Goal: Task Accomplishment & Management: Manage account settings

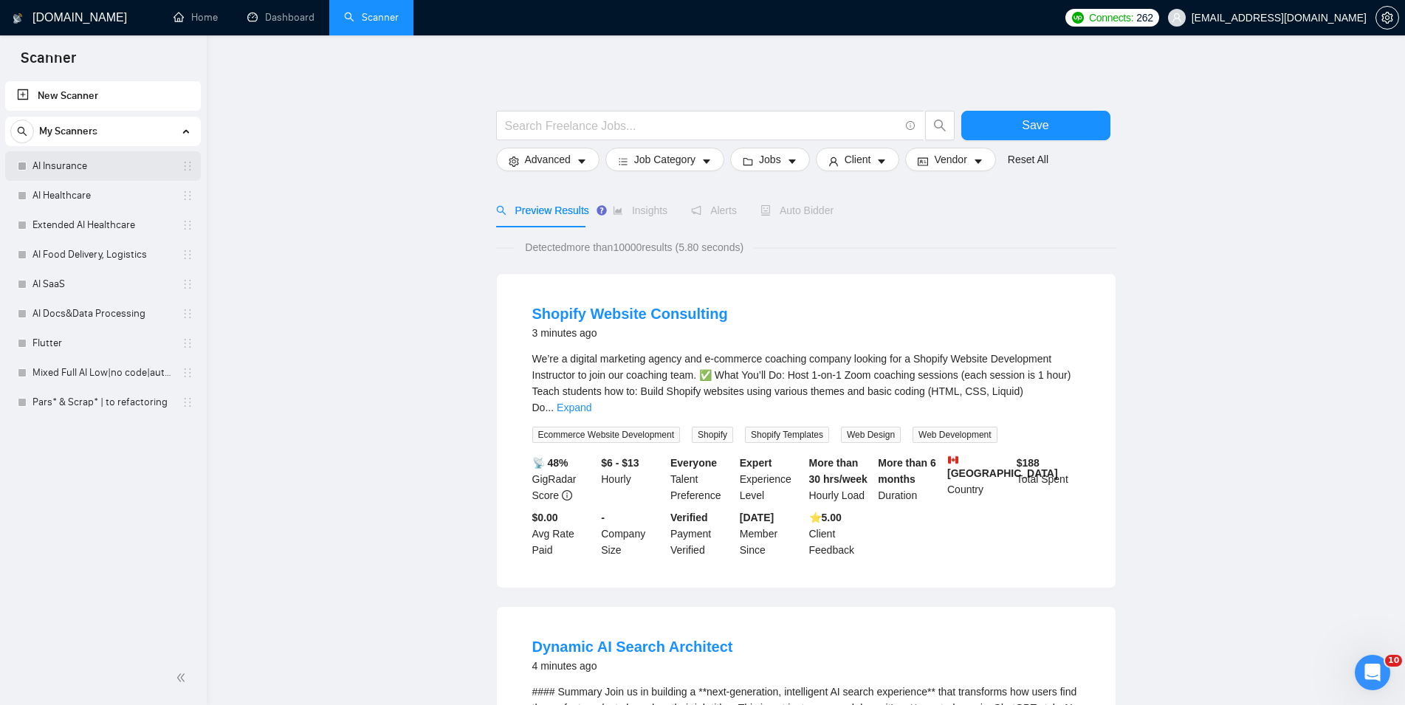
click at [111, 159] on link "AI Insurance" at bounding box center [102, 166] width 140 height 30
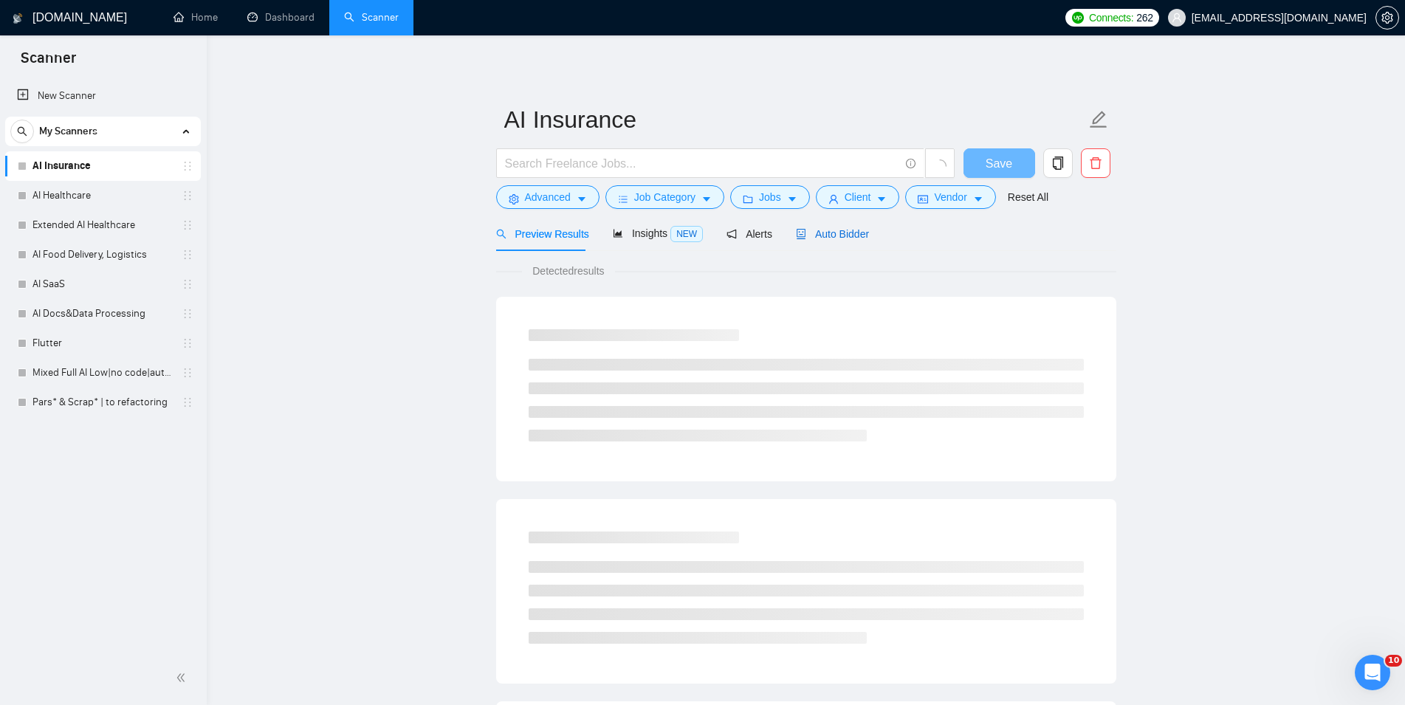
click at [841, 228] on span "Auto Bidder" at bounding box center [832, 234] width 73 height 12
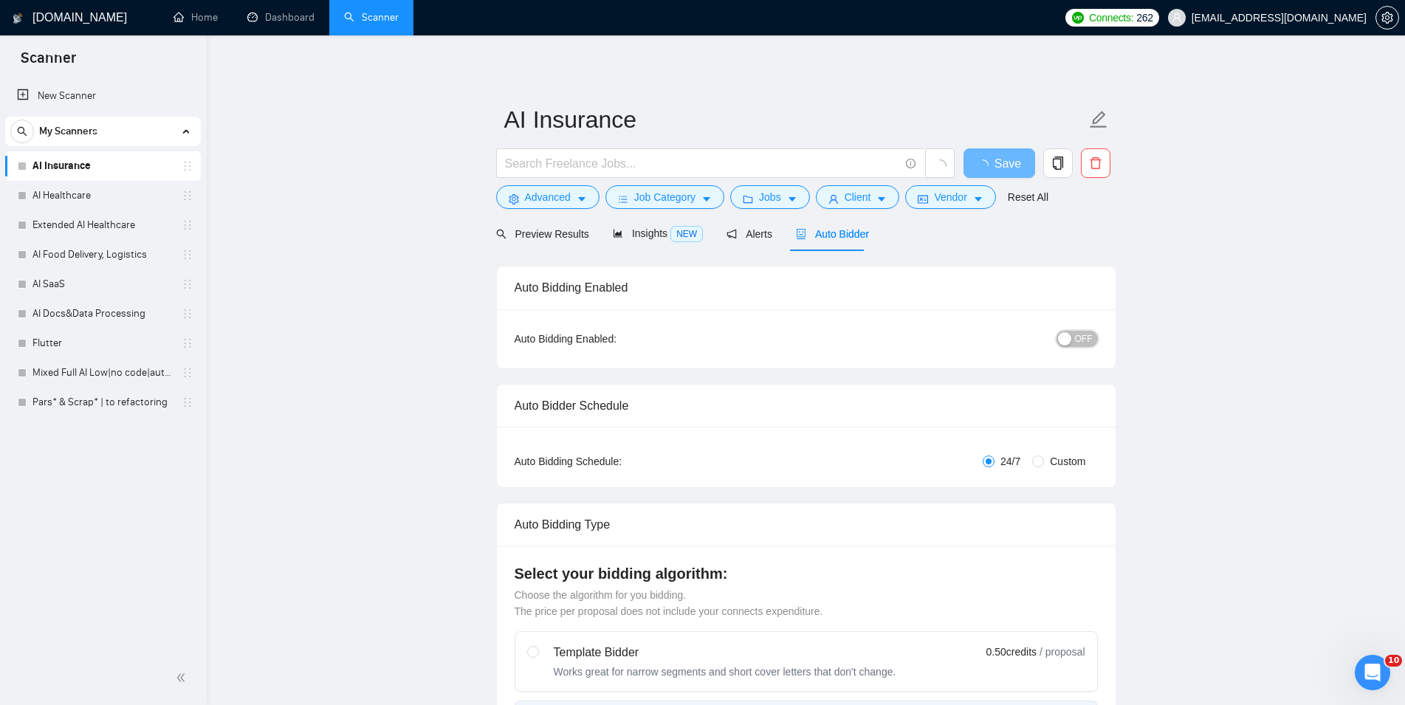
click at [1090, 334] on span "OFF" at bounding box center [1084, 339] width 18 height 16
click at [997, 162] on span "Save" at bounding box center [999, 163] width 27 height 18
click at [80, 183] on link "AI Healthcare" at bounding box center [102, 196] width 140 height 30
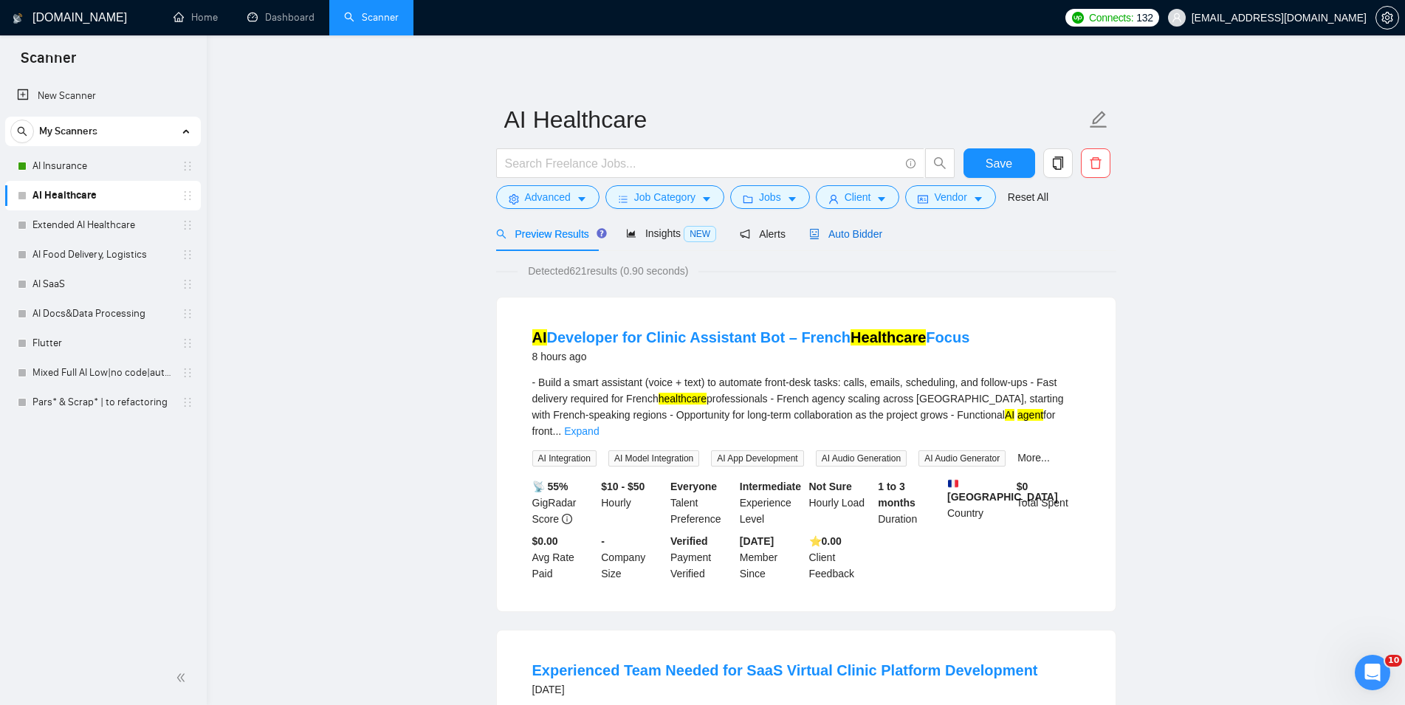
click at [851, 236] on span "Auto Bidder" at bounding box center [845, 234] width 73 height 12
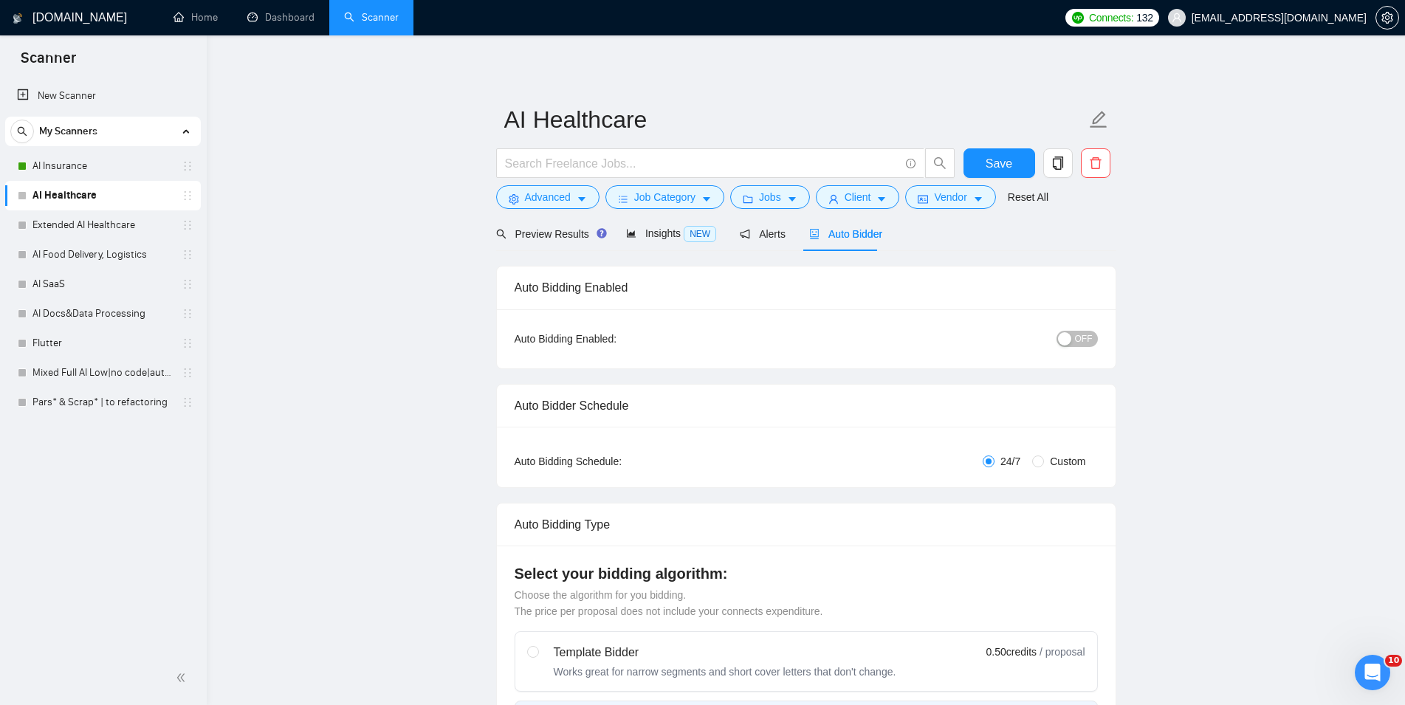
click at [1093, 337] on button "OFF" at bounding box center [1076, 339] width 41 height 16
click at [1015, 154] on button "Save" at bounding box center [999, 163] width 72 height 30
click at [44, 228] on link "Extended AI Healthcare" at bounding box center [102, 225] width 140 height 30
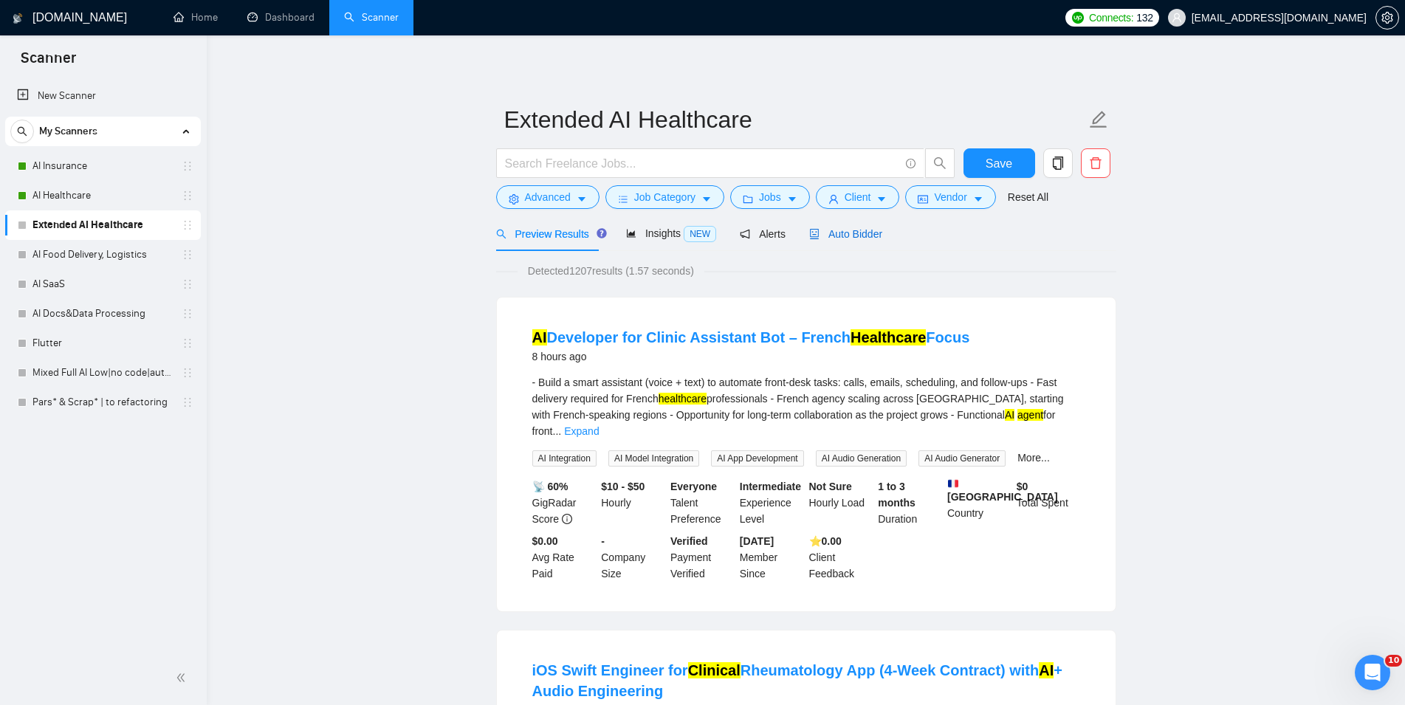
click at [838, 232] on span "Auto Bidder" at bounding box center [845, 234] width 73 height 12
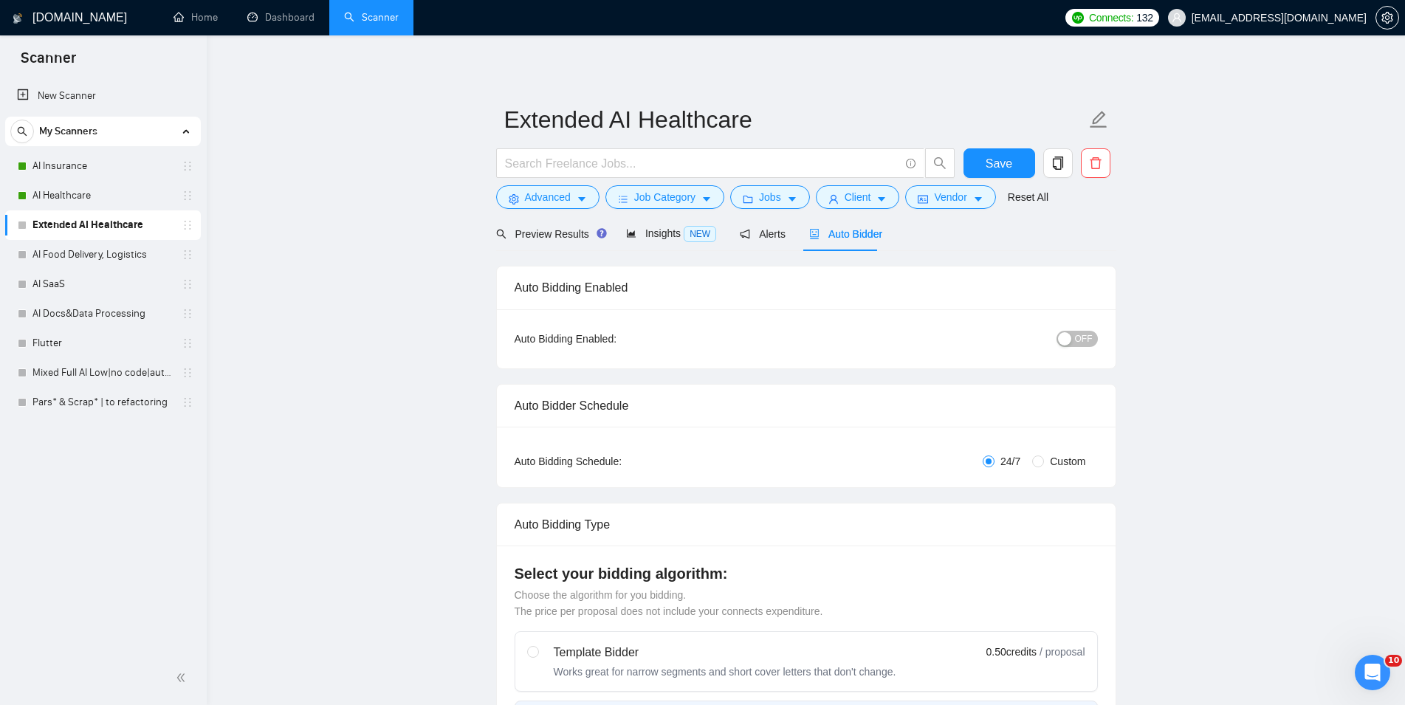
click at [1089, 336] on span "OFF" at bounding box center [1084, 339] width 18 height 16
click at [997, 170] on span "Save" at bounding box center [999, 163] width 27 height 18
click at [134, 258] on link "AI Food Delivery, Logistics" at bounding box center [102, 255] width 140 height 30
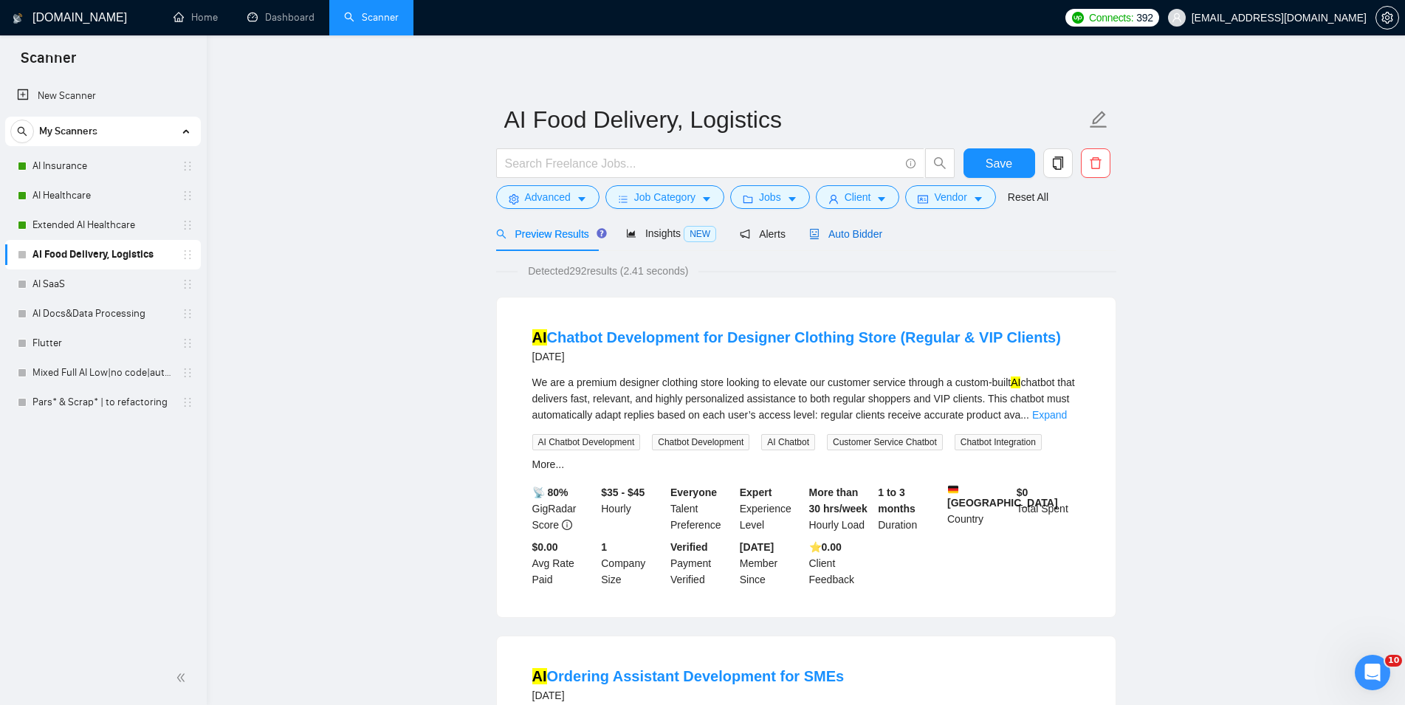
click at [840, 236] on span "Auto Bidder" at bounding box center [845, 234] width 73 height 12
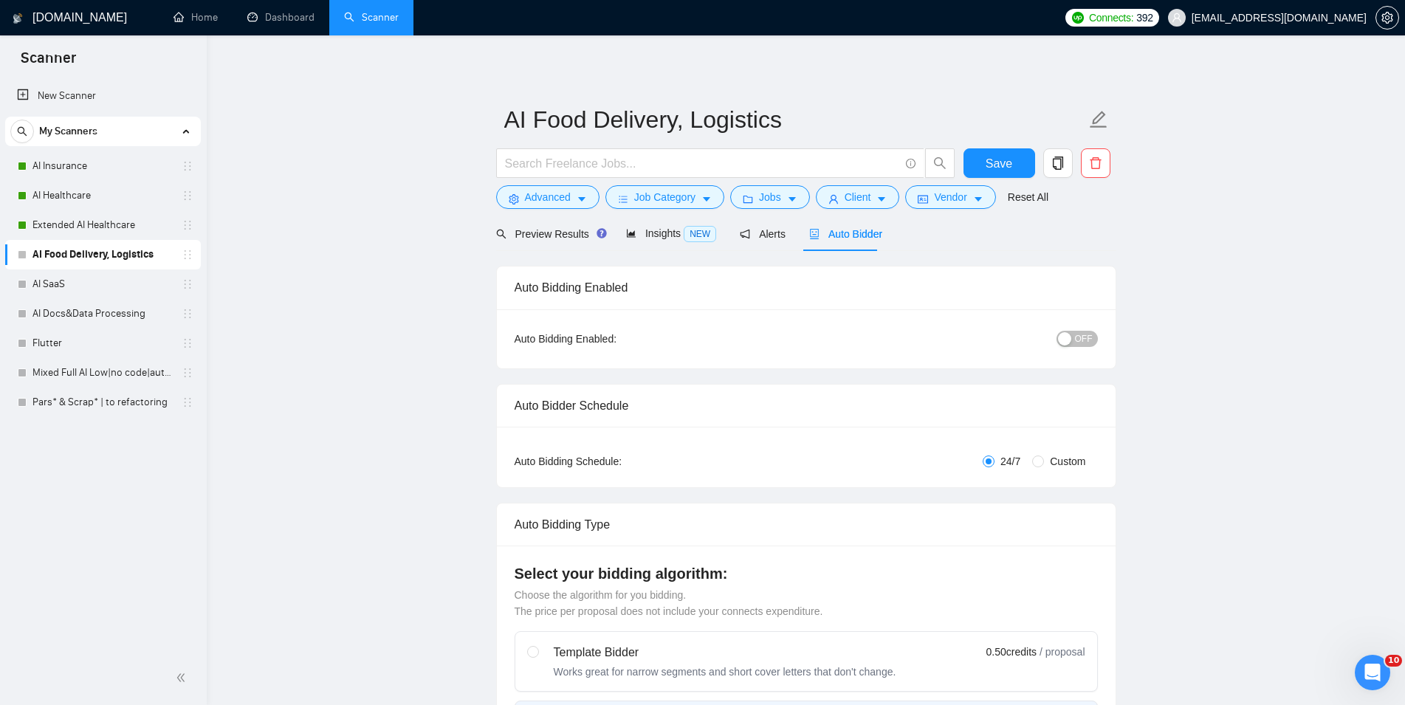
click at [1085, 342] on span "OFF" at bounding box center [1084, 339] width 18 height 16
click at [1000, 159] on span "Save" at bounding box center [999, 163] width 27 height 18
click at [70, 289] on link "AI SaaS" at bounding box center [102, 284] width 140 height 30
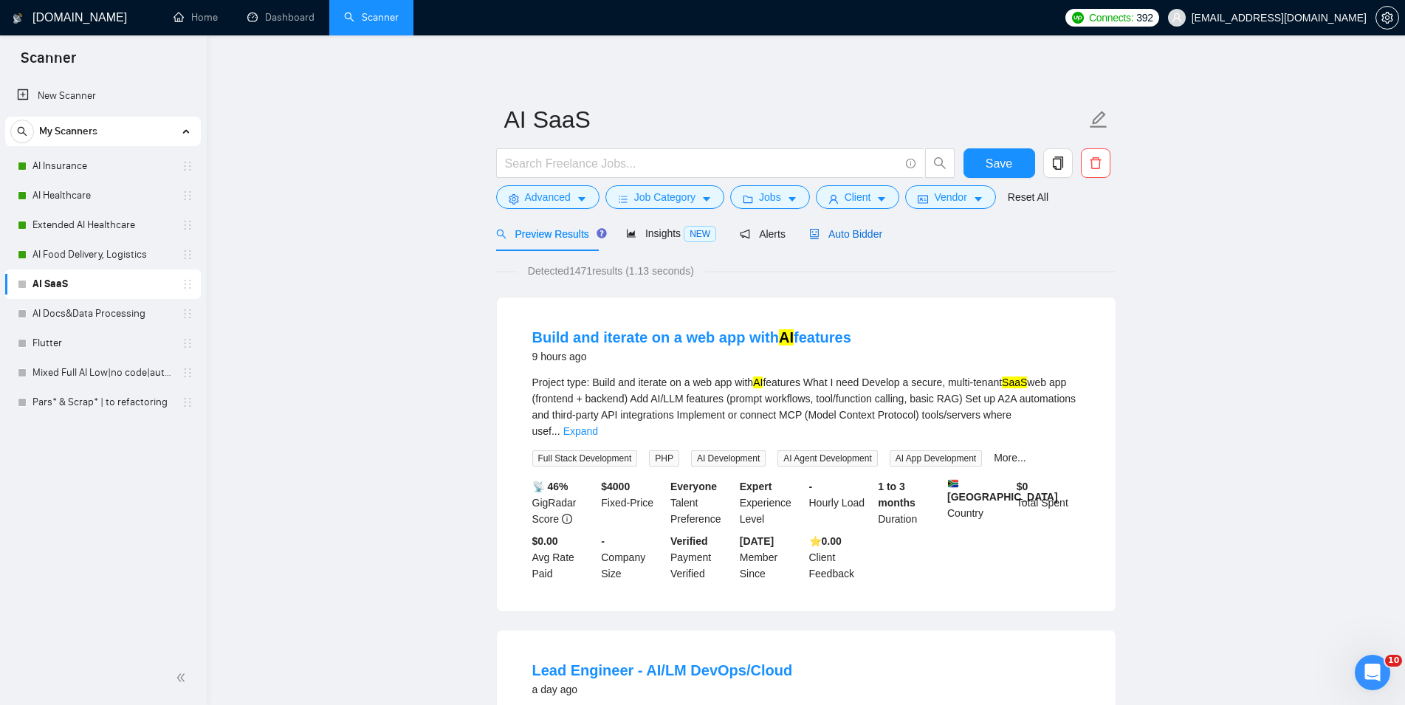
click at [838, 227] on div "Auto Bidder" at bounding box center [845, 234] width 73 height 16
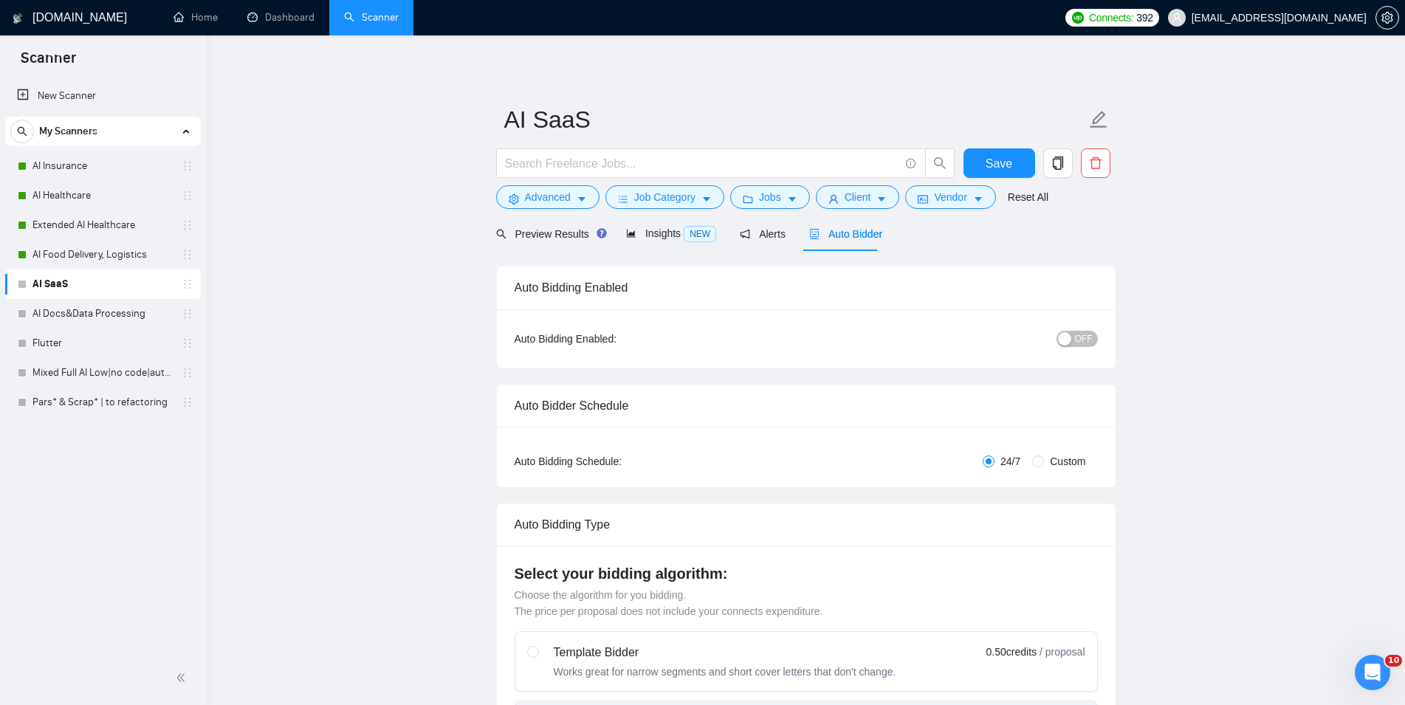
click at [1082, 335] on span "OFF" at bounding box center [1084, 339] width 18 height 16
click at [1001, 166] on span "Save" at bounding box center [999, 163] width 27 height 18
click at [62, 311] on link "AI Docs&Data Processing" at bounding box center [102, 314] width 140 height 30
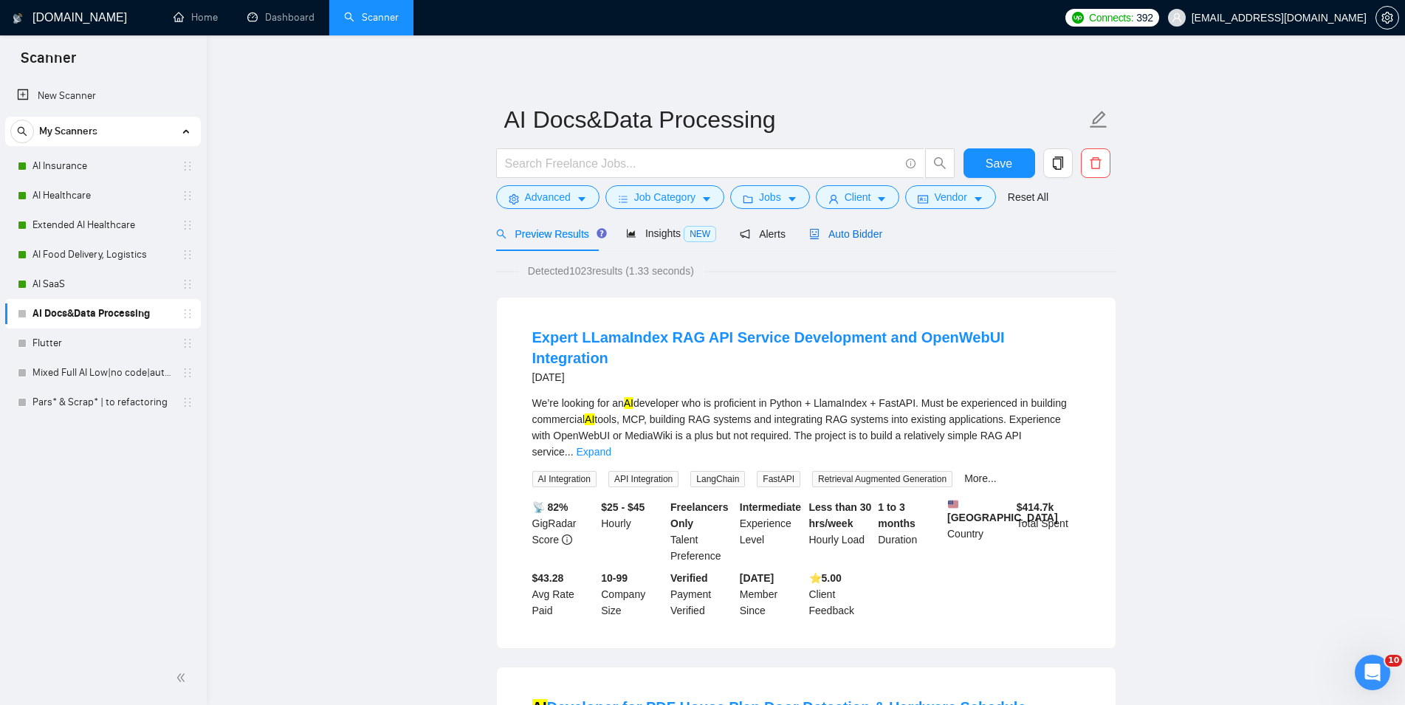
click at [827, 236] on span "Auto Bidder" at bounding box center [845, 234] width 73 height 12
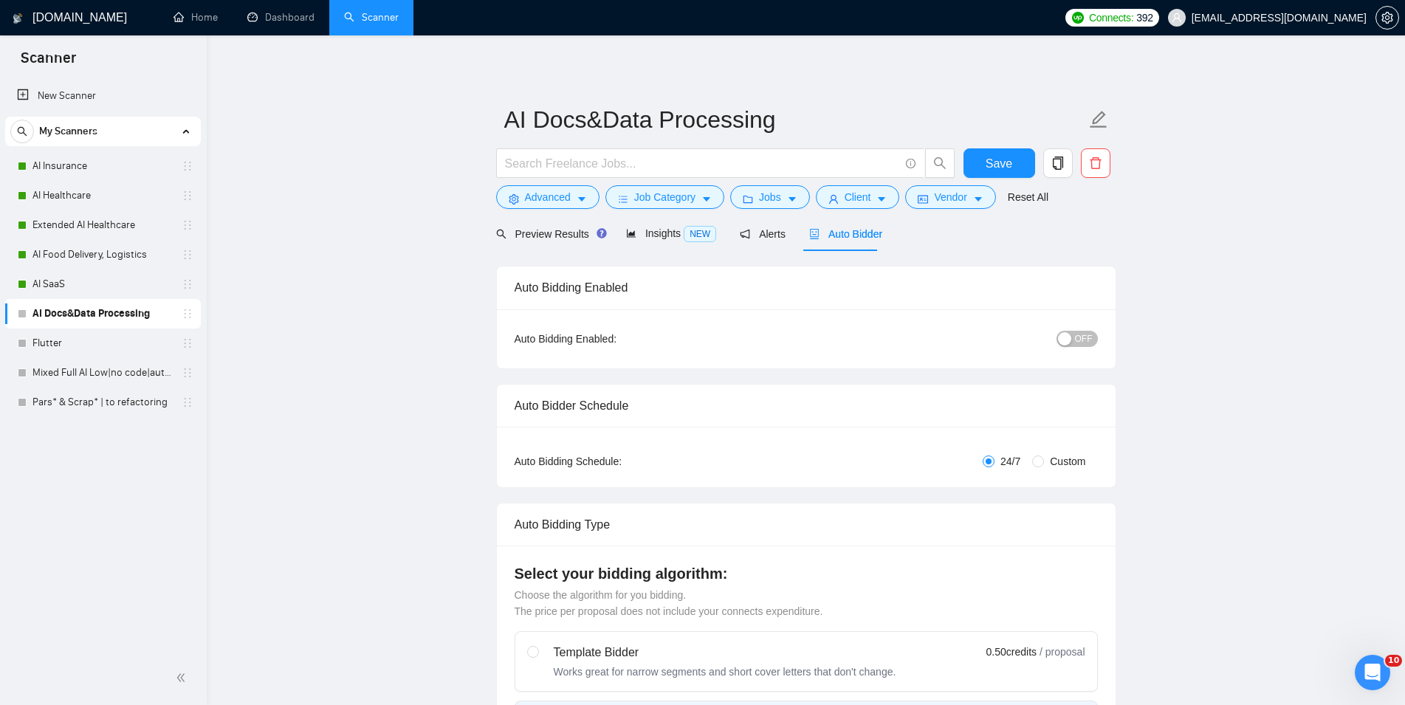
click at [1083, 342] on span "OFF" at bounding box center [1084, 339] width 18 height 16
click at [993, 162] on span "Save" at bounding box center [999, 163] width 27 height 18
click at [62, 348] on link "Flutter" at bounding box center [102, 344] width 140 height 30
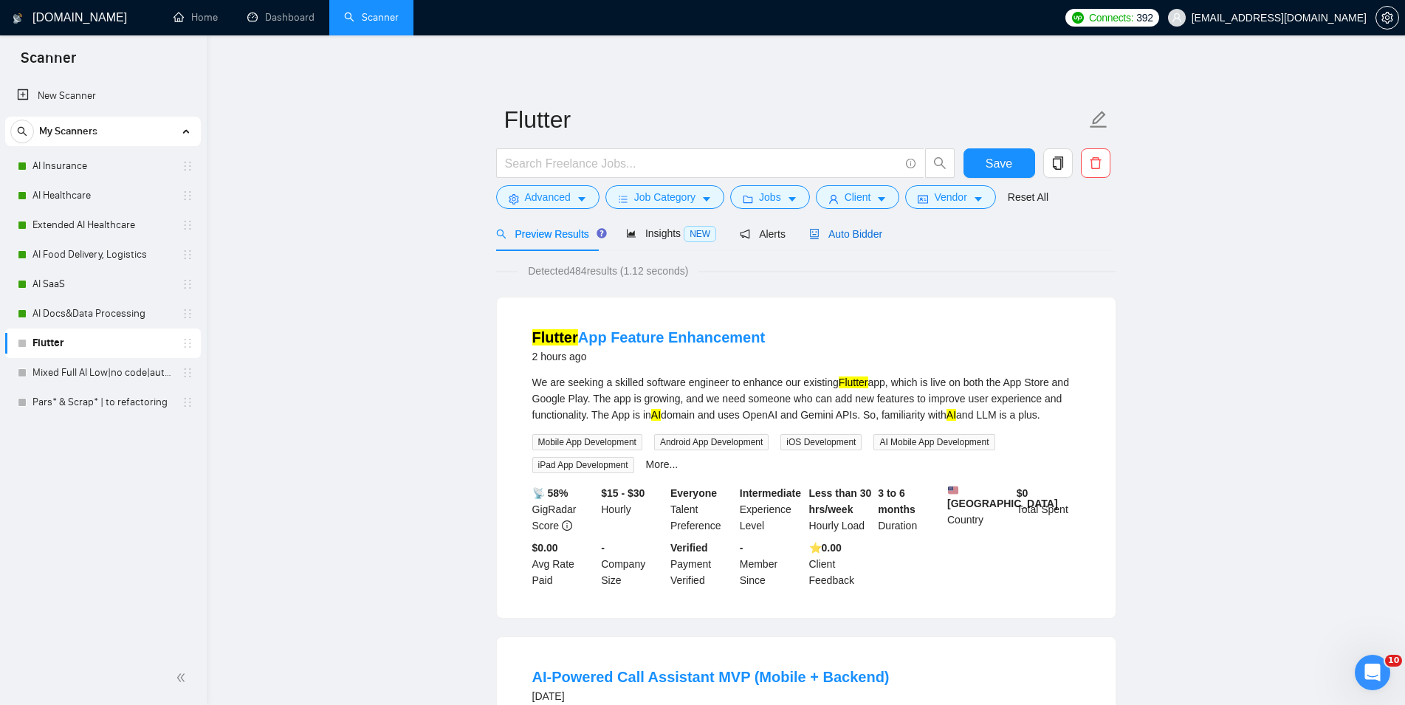
click at [850, 238] on span "Auto Bidder" at bounding box center [845, 234] width 73 height 12
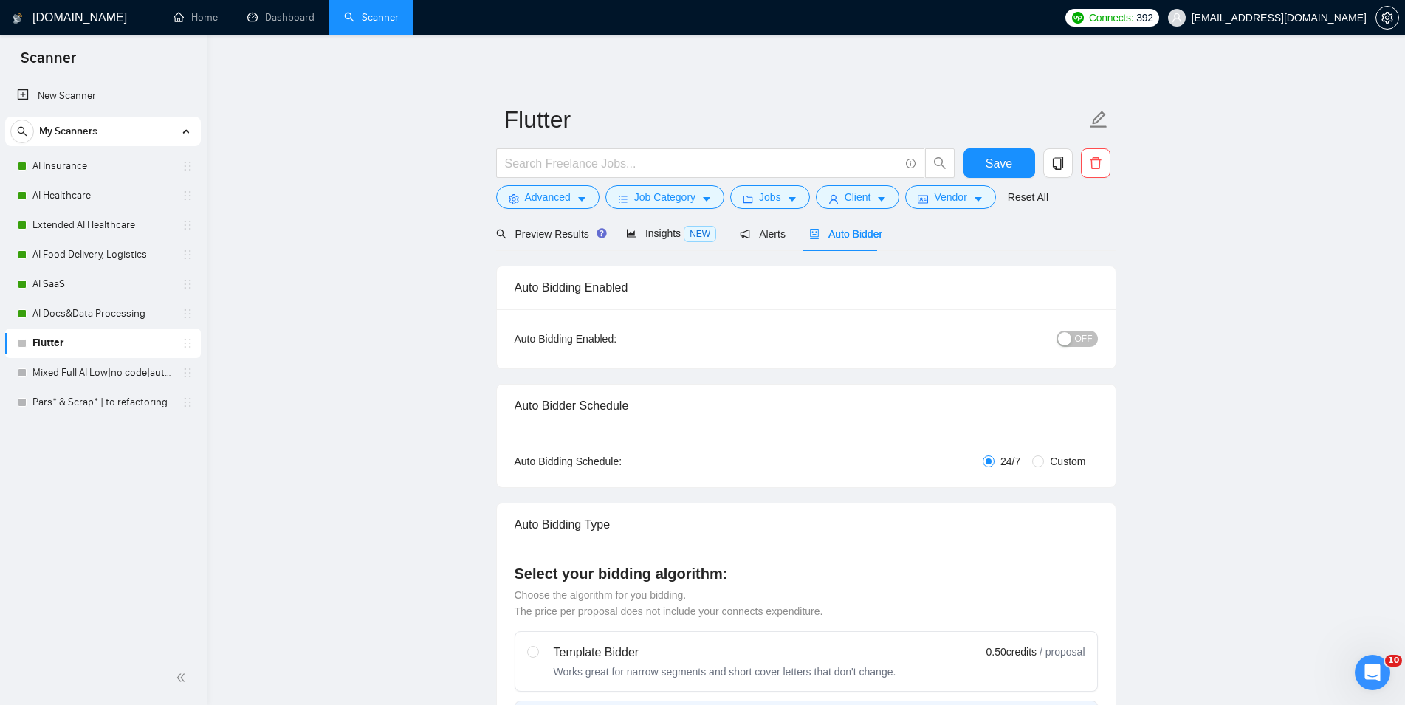
click at [1068, 337] on div "button" at bounding box center [1064, 338] width 13 height 13
click at [1008, 168] on span "Save" at bounding box center [999, 163] width 27 height 18
click at [79, 373] on link "Mixed Full AI Low|no code|automations" at bounding box center [102, 373] width 140 height 30
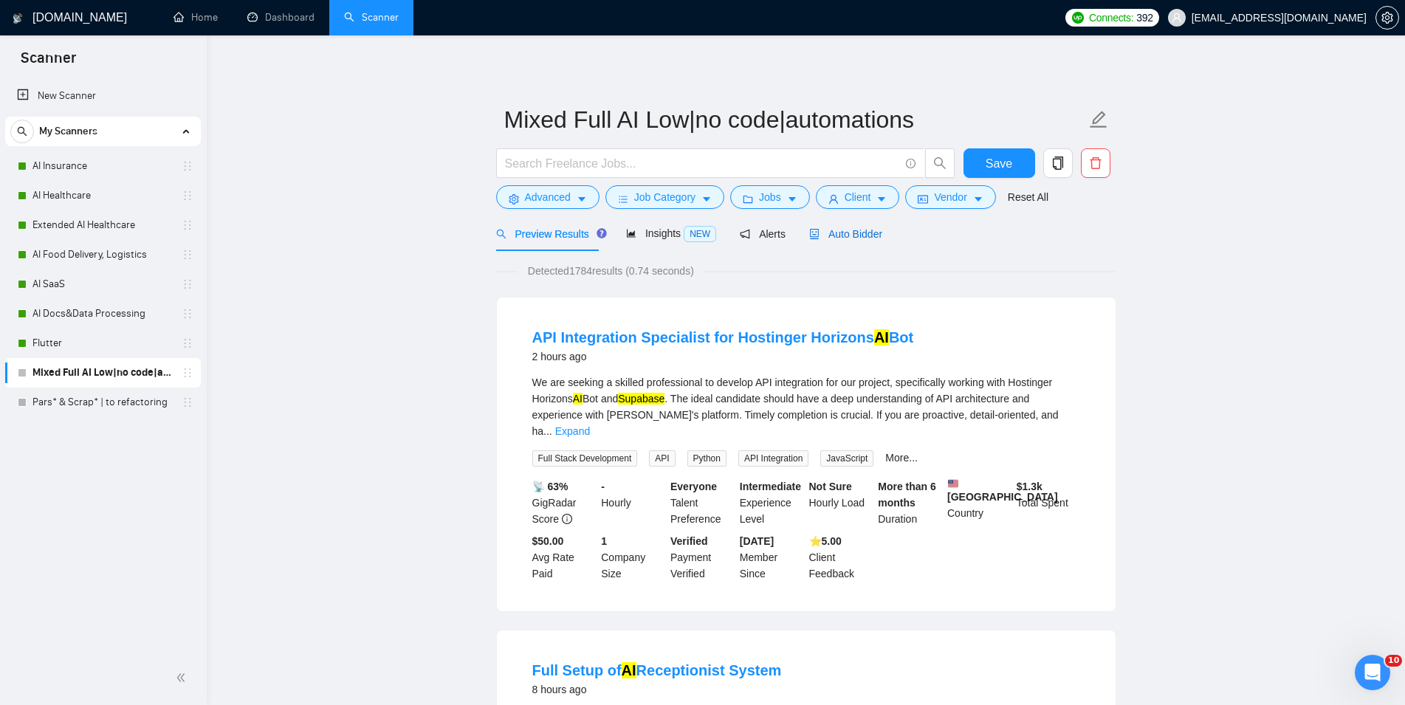
click at [823, 238] on span "Auto Bidder" at bounding box center [845, 234] width 73 height 12
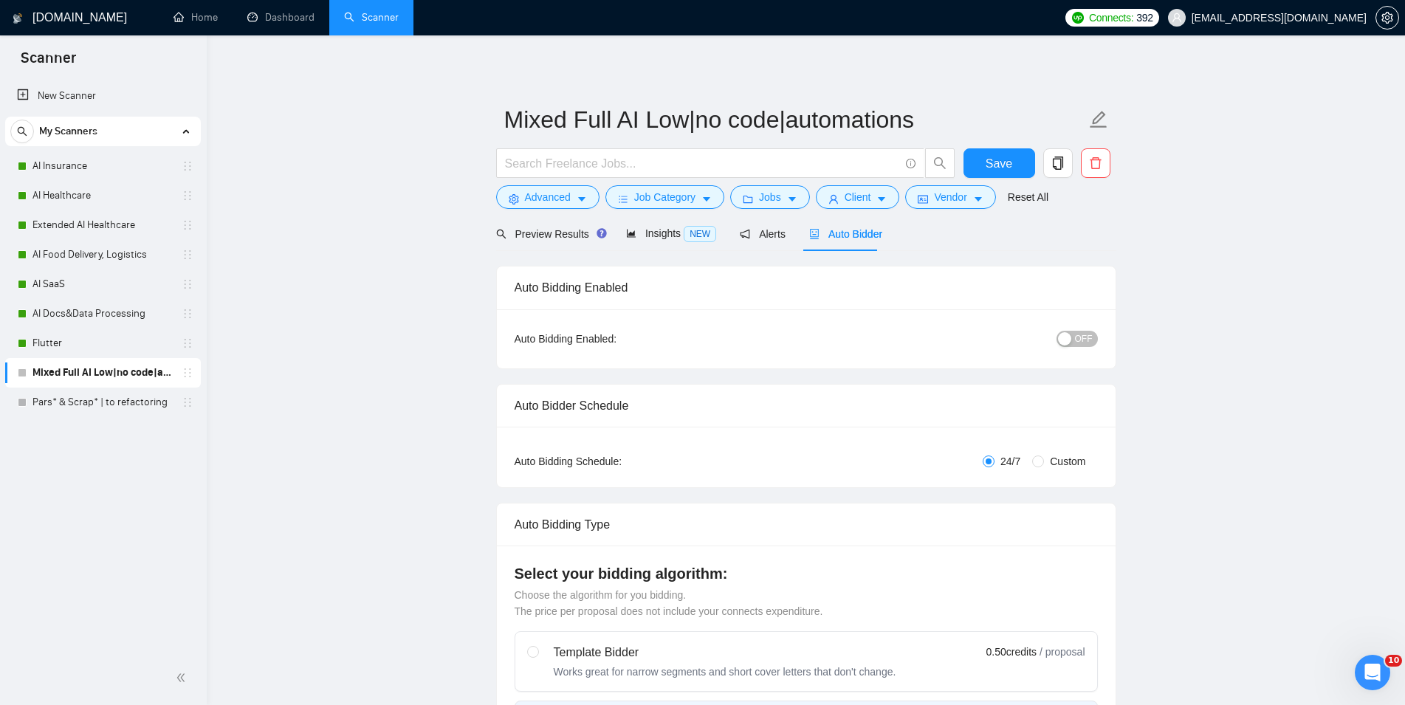
click at [1076, 338] on button "OFF" at bounding box center [1076, 339] width 41 height 16
click at [999, 164] on span "Save" at bounding box center [999, 163] width 27 height 18
click at [107, 399] on link "Pars* & Scrap* | to refactoring" at bounding box center [102, 403] width 140 height 30
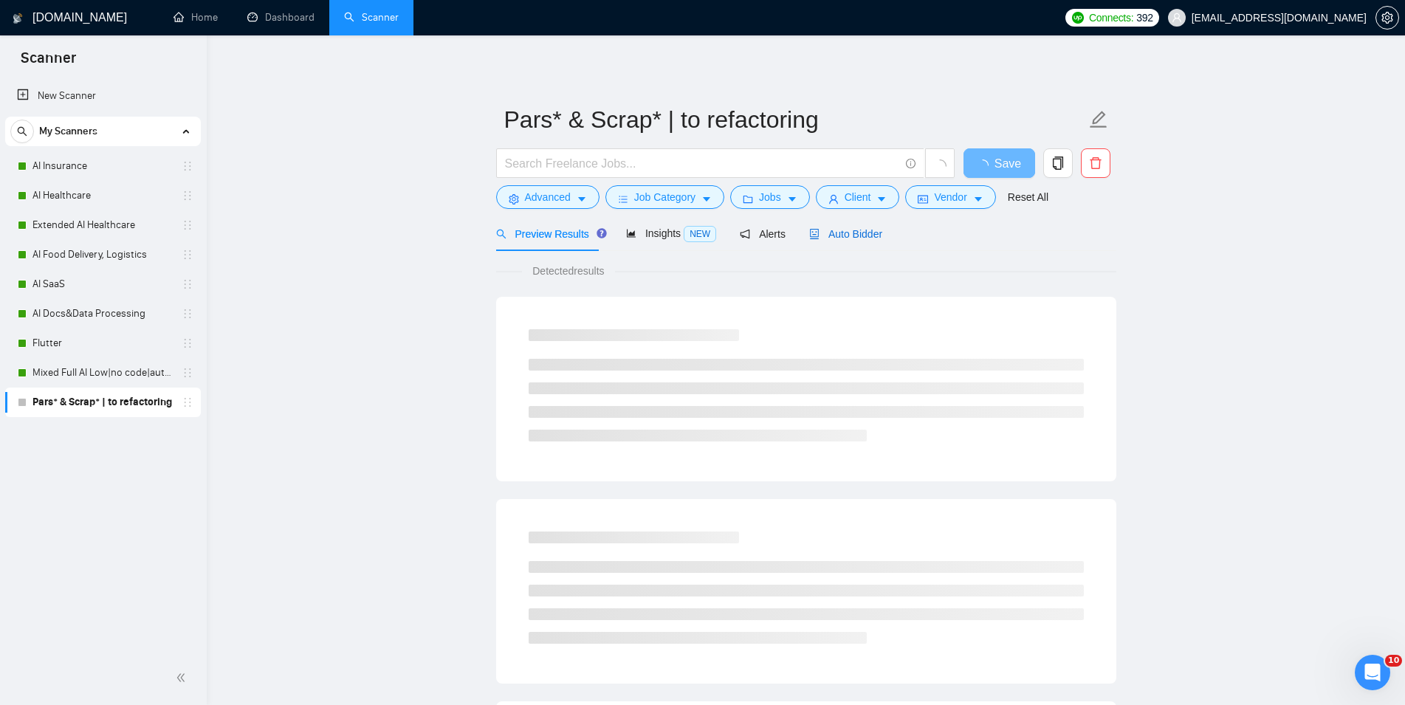
click at [840, 226] on div "Auto Bidder" at bounding box center [845, 234] width 73 height 16
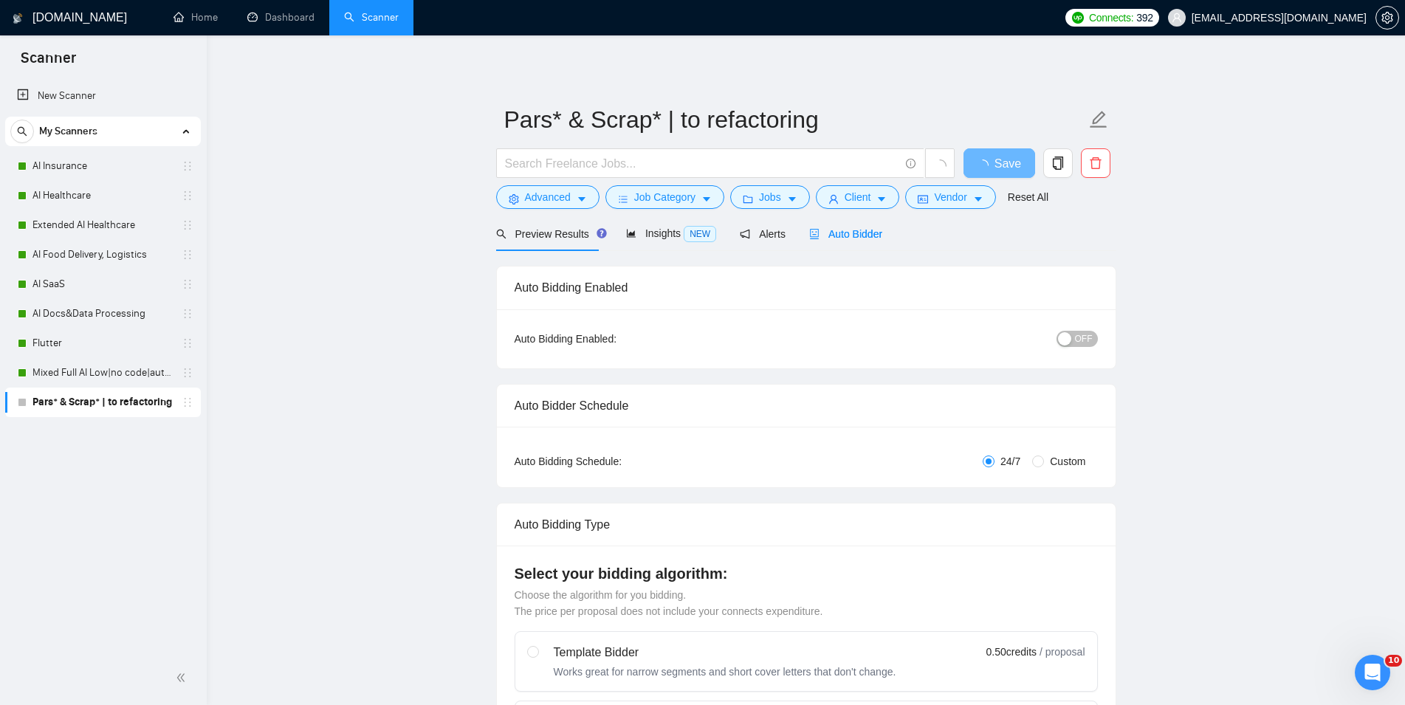
click at [1088, 342] on span "OFF" at bounding box center [1084, 339] width 18 height 16
click at [1019, 165] on button "Save" at bounding box center [999, 163] width 72 height 30
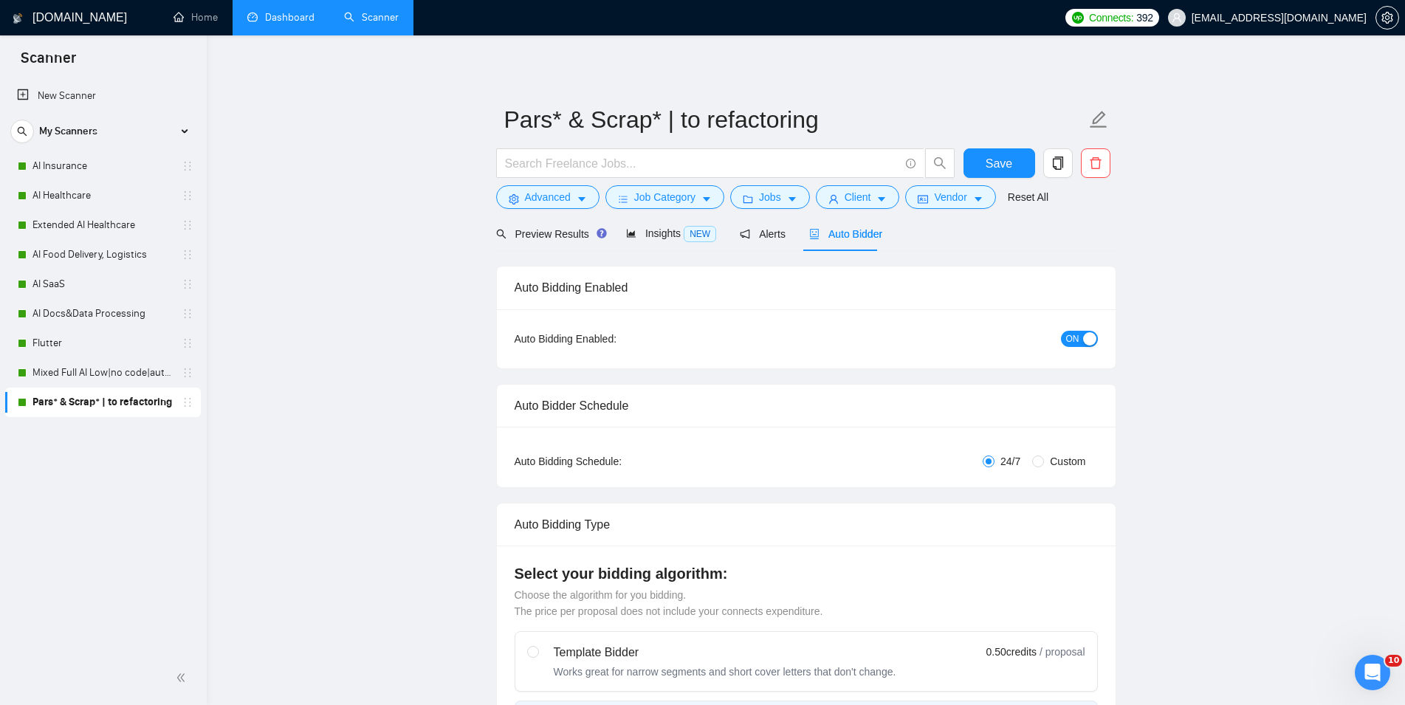
click at [274, 21] on link "Dashboard" at bounding box center [280, 17] width 67 height 13
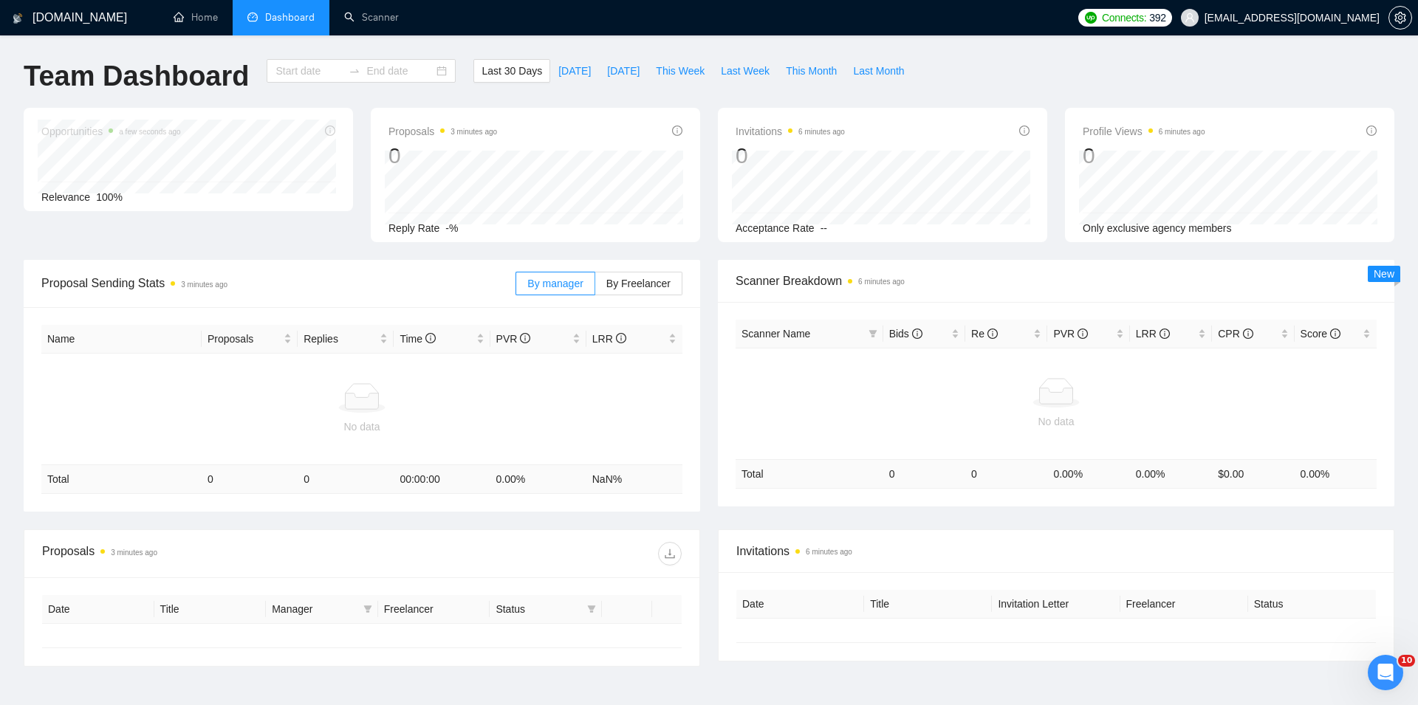
type input "2025-08-29"
type input "2025-09-28"
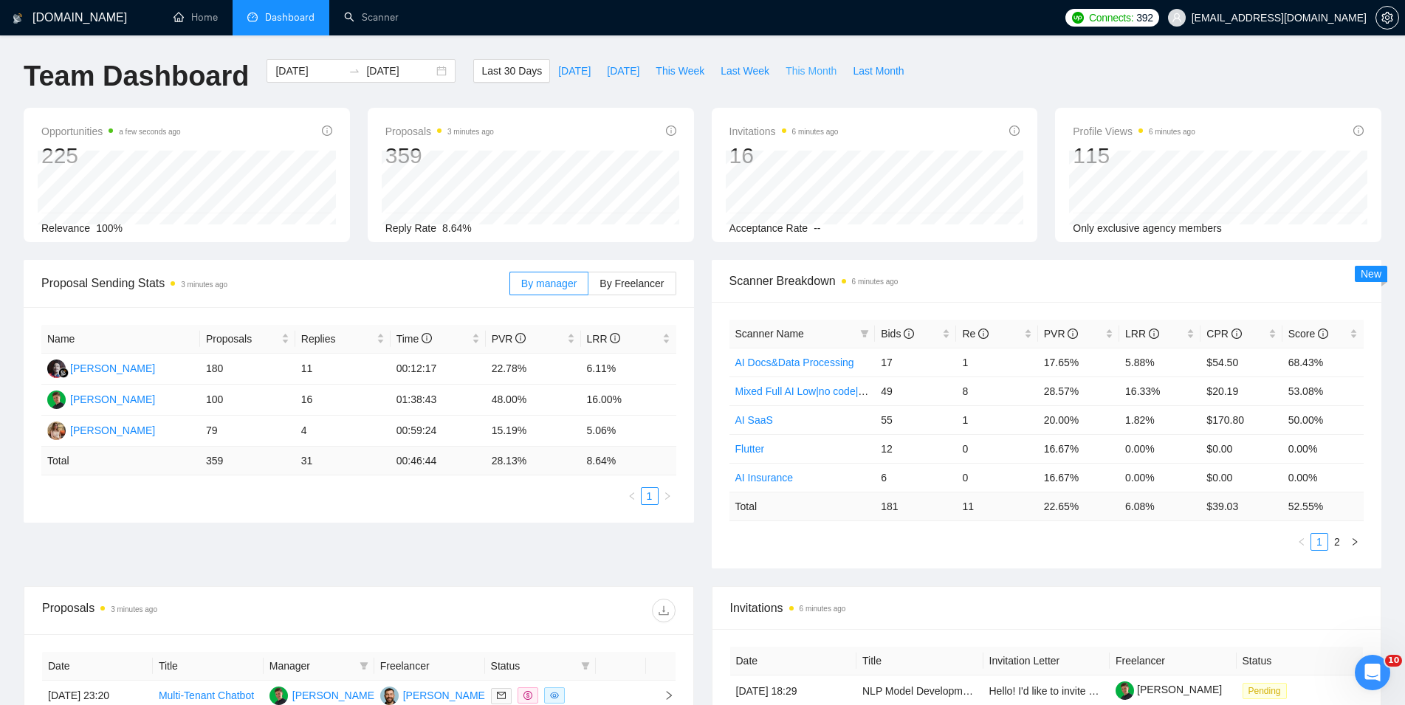
click at [810, 71] on span "This Month" at bounding box center [811, 71] width 51 height 16
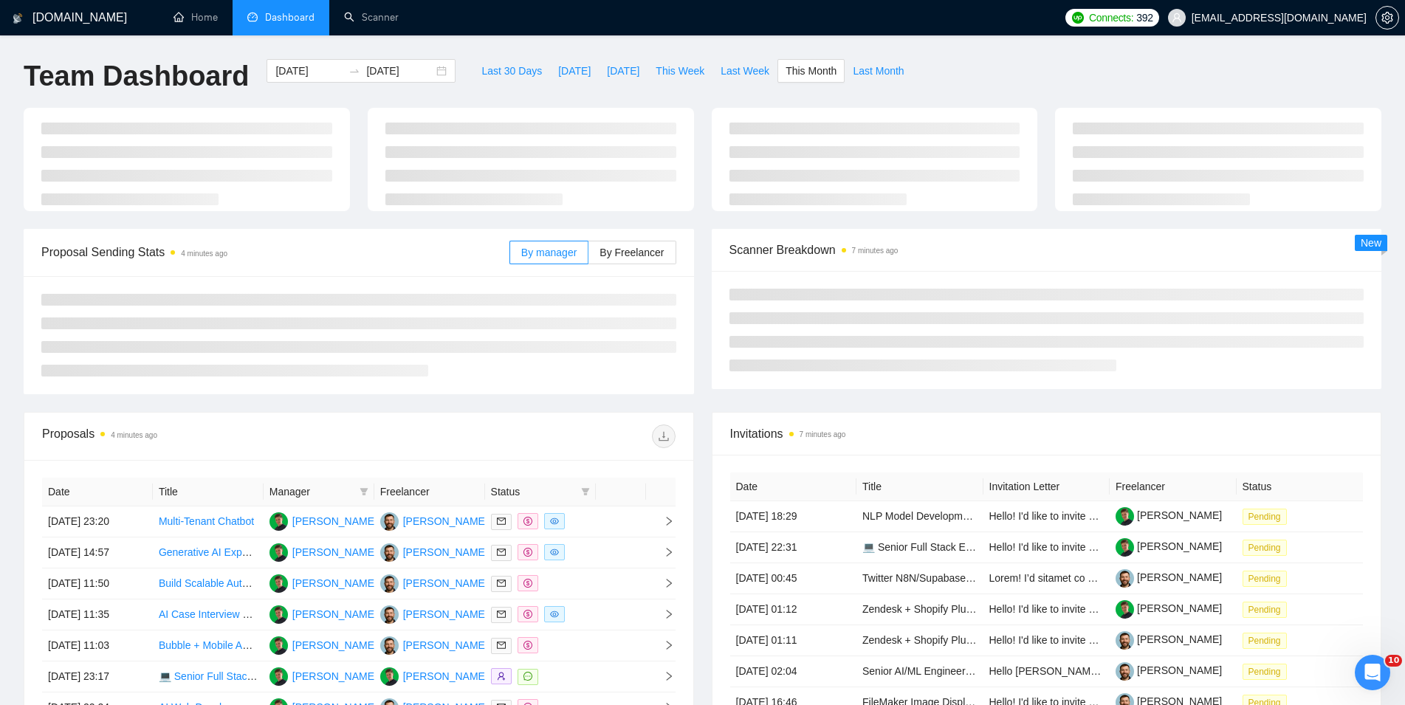
type input "2025-09-01"
type input "2025-09-30"
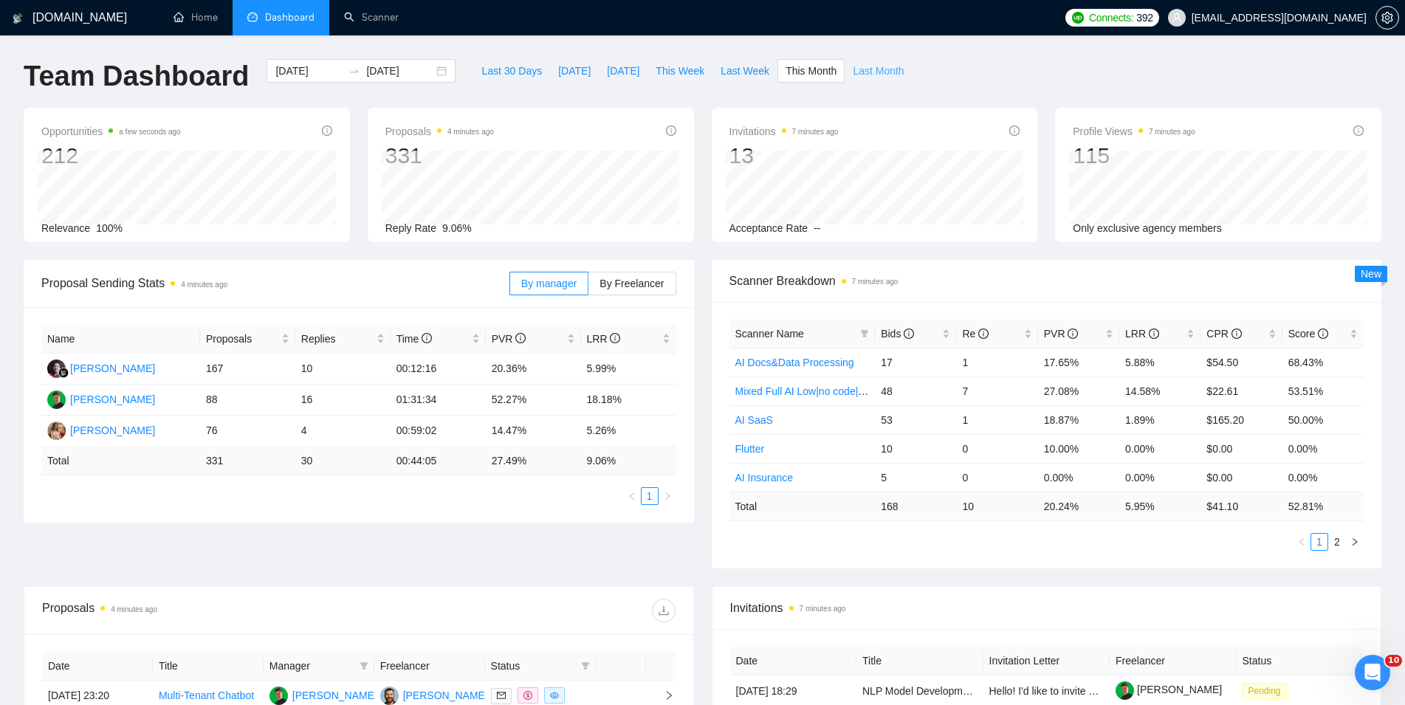
click at [853, 66] on span "Last Month" at bounding box center [878, 71] width 51 height 16
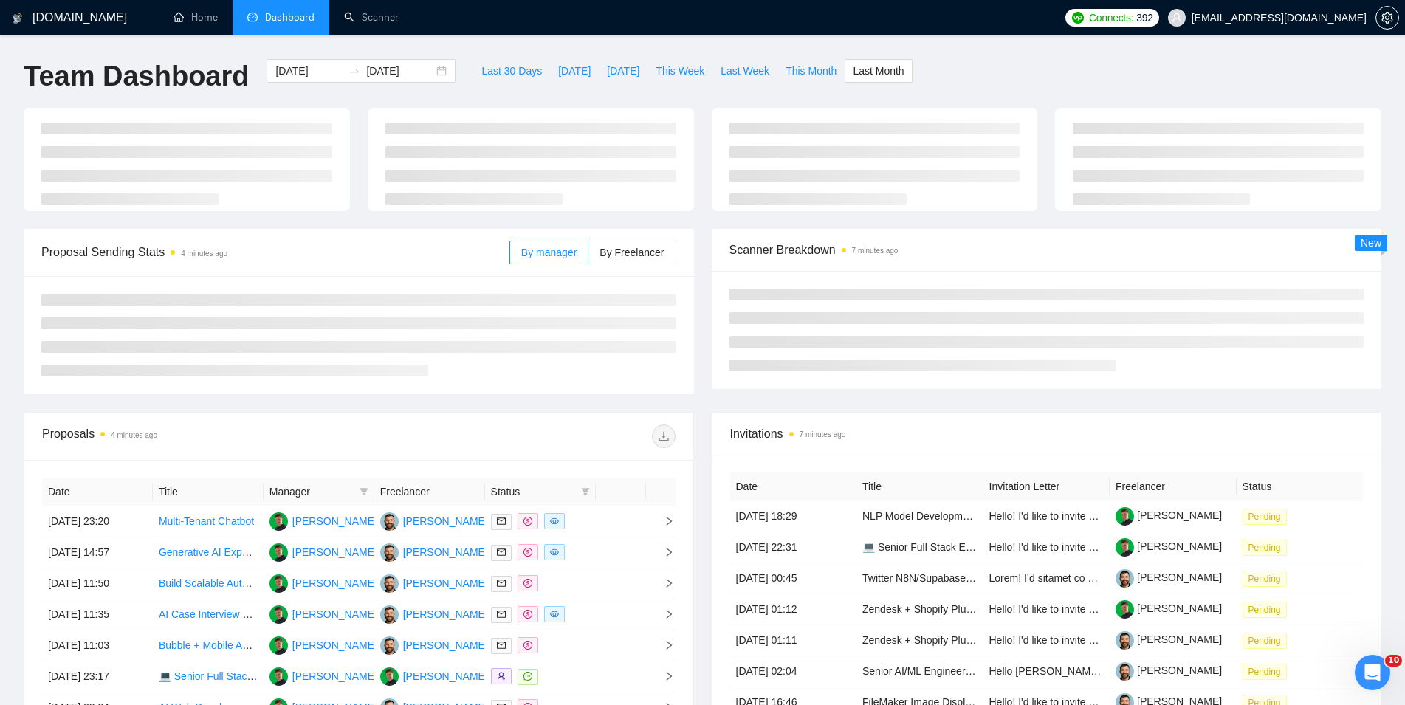
type input "2025-08-01"
type input "2025-08-31"
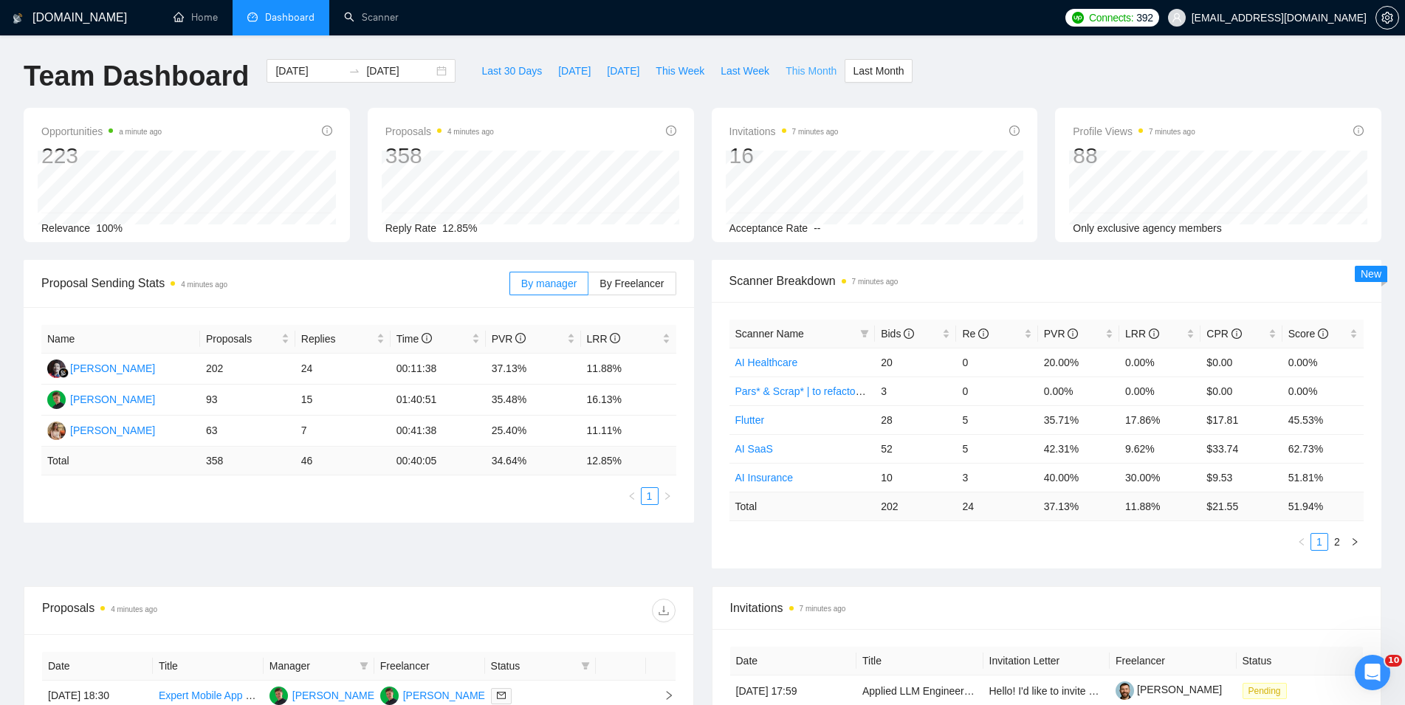
click at [786, 72] on span "This Month" at bounding box center [811, 71] width 51 height 16
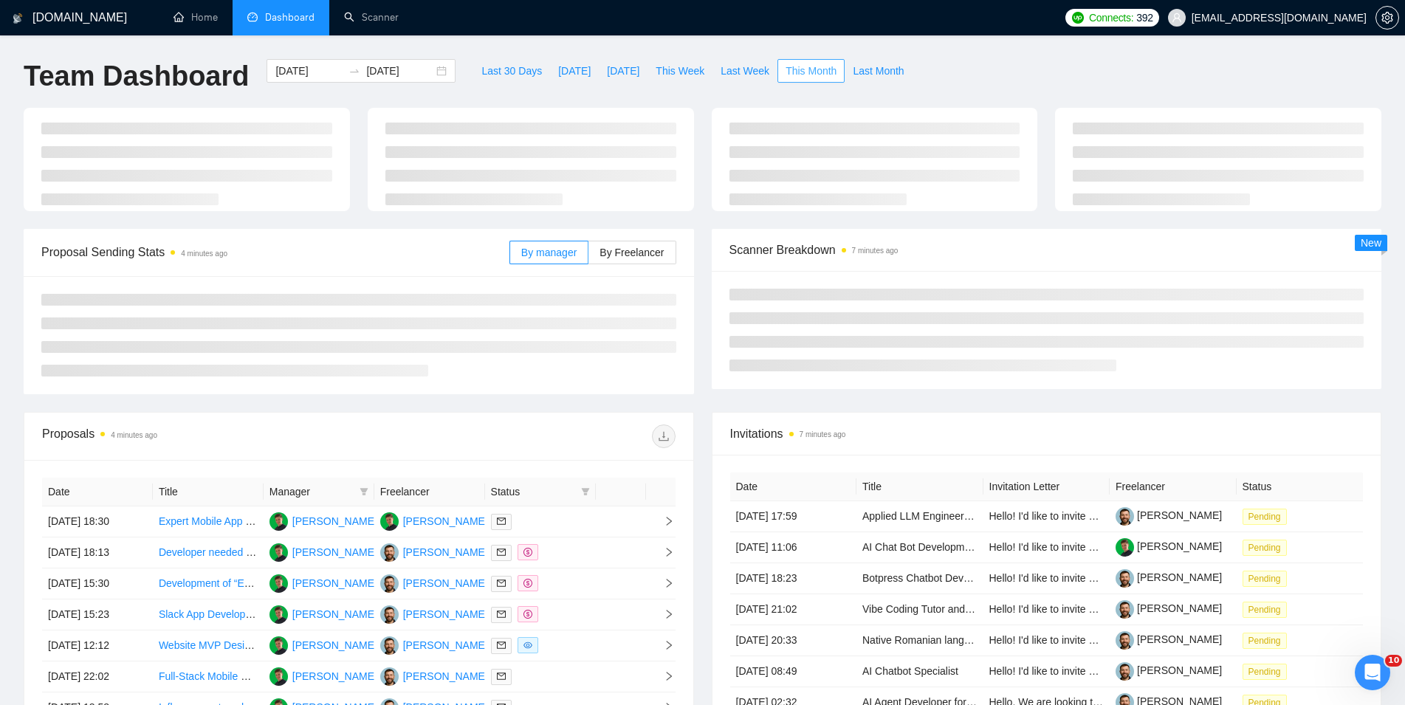
type input "2025-09-01"
type input "2025-09-30"
